Goal: Transaction & Acquisition: Purchase product/service

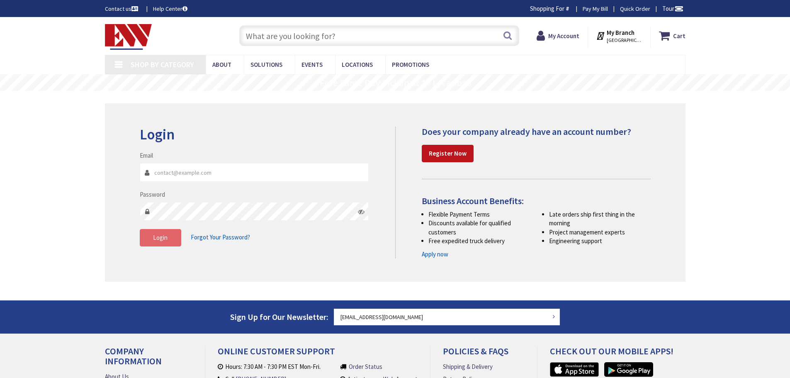
type input "ZELEKELECTRIC@COMCAST.NET"
click at [161, 239] on span "Login" at bounding box center [160, 238] width 15 height 8
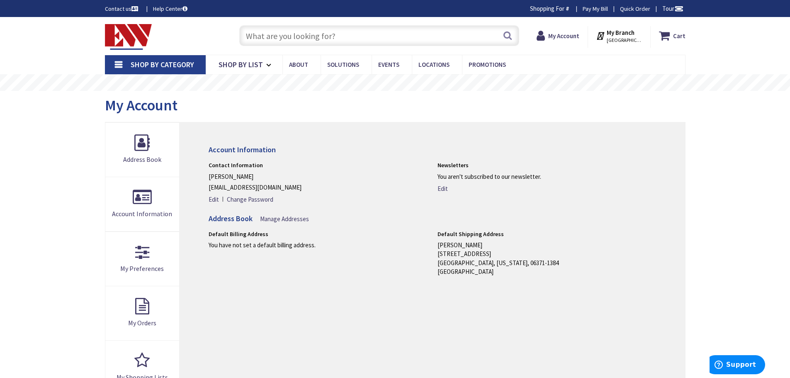
click at [326, 37] on input "text" at bounding box center [379, 35] width 280 height 21
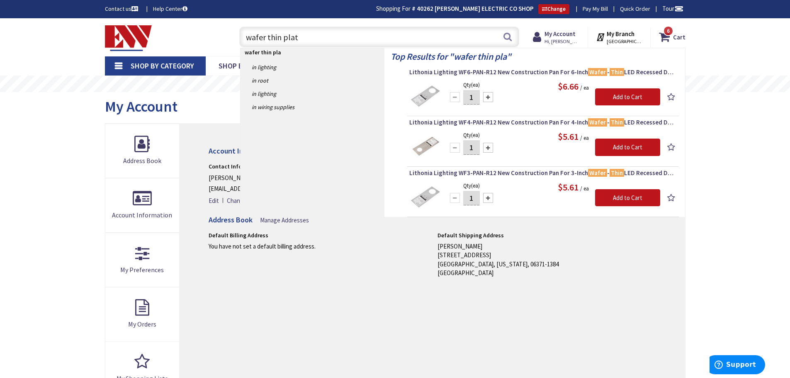
type input "wafer thin plate"
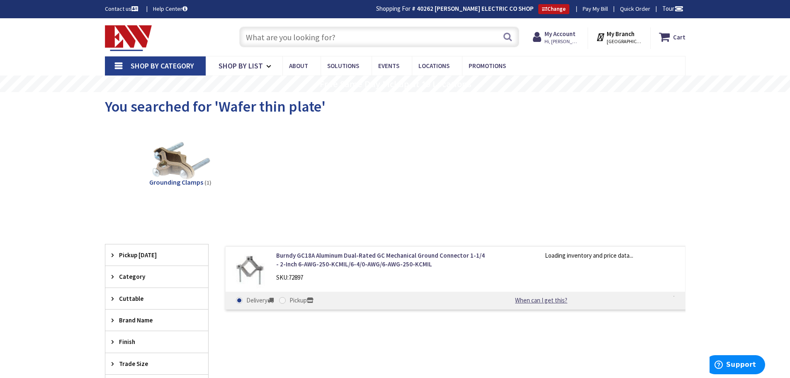
click at [303, 36] on input "text" at bounding box center [379, 37] width 280 height 21
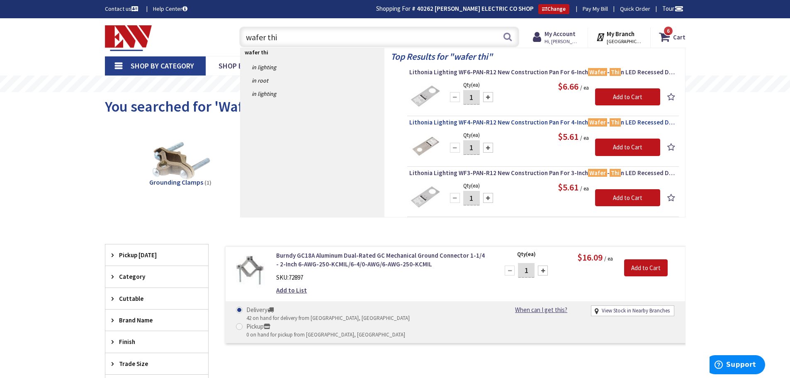
type input "wafer thi"
click at [491, 123] on span "Lithonia Lighting WF4-PAN-R12 New Construction Pan For 4-Inch Wafer - Thi n LED…" at bounding box center [543, 122] width 268 height 8
